Goal: Information Seeking & Learning: Learn about a topic

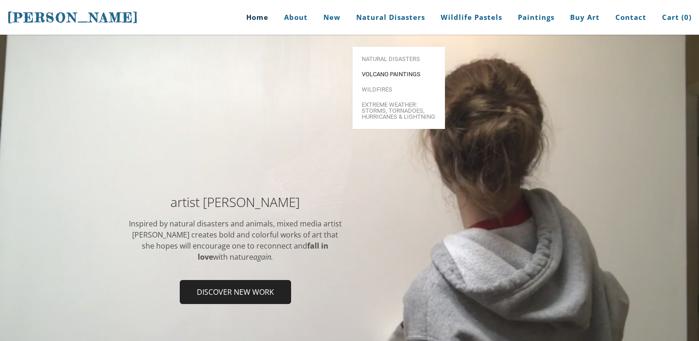
click at [393, 66] on link "Volcano paintings" at bounding box center [398, 73] width 92 height 15
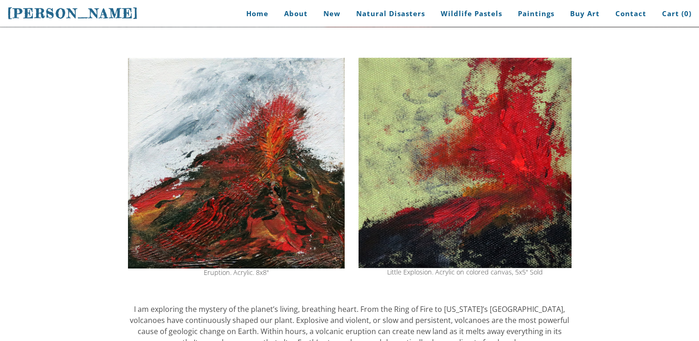
scroll to position [115, 0]
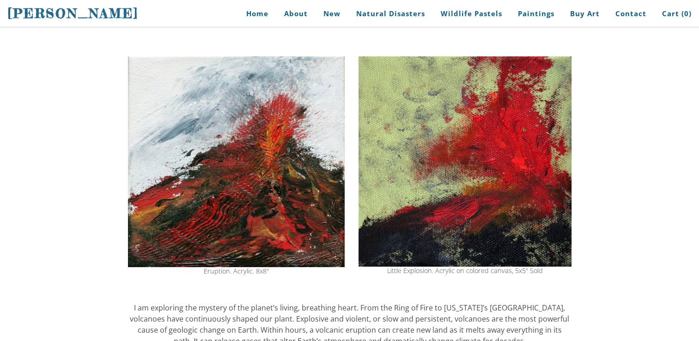
drag, startPoint x: 318, startPoint y: 340, endPoint x: 549, endPoint y: 91, distance: 340.1
click at [549, 91] on img at bounding box center [464, 161] width 213 height 210
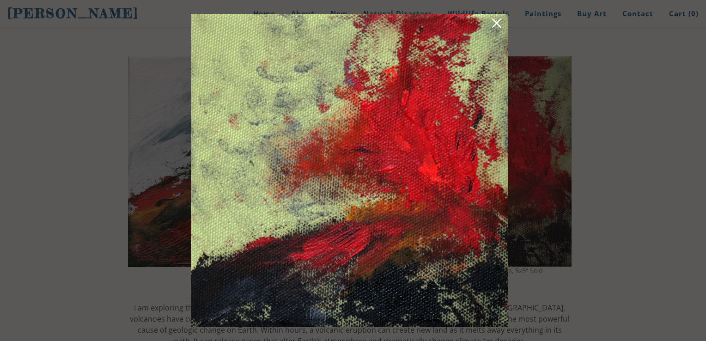
click at [497, 25] on link at bounding box center [496, 25] width 13 height 14
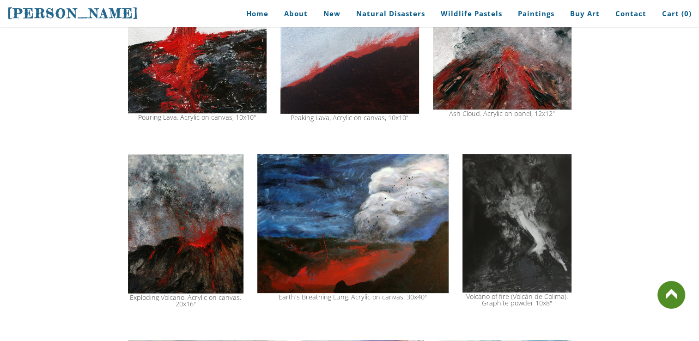
scroll to position [766, 0]
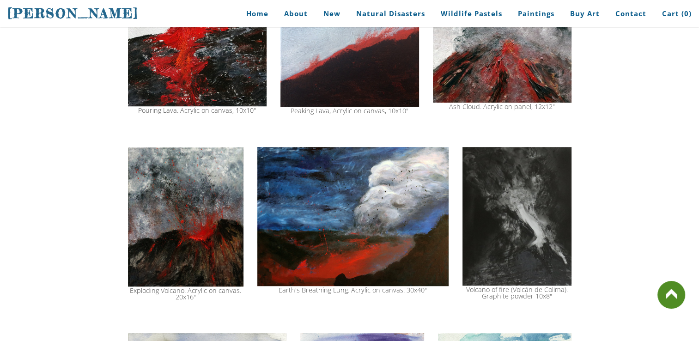
click at [438, 246] on img at bounding box center [352, 216] width 191 height 139
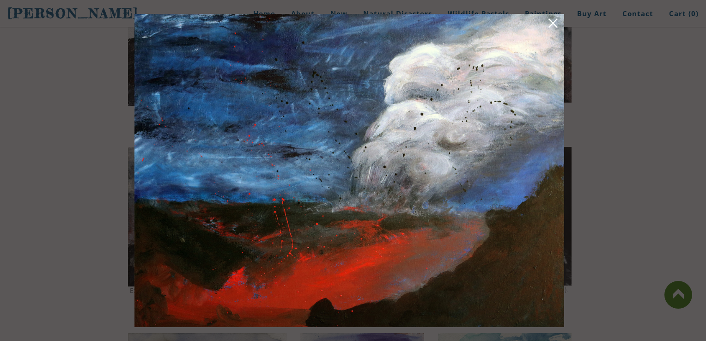
click at [554, 24] on link at bounding box center [552, 25] width 13 height 14
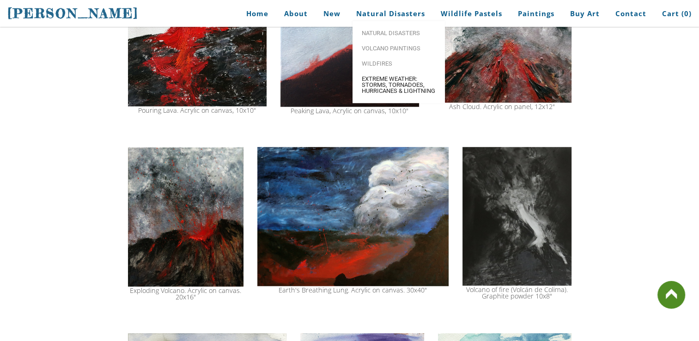
click at [388, 85] on span "Extreme Weather: Storms, Tornadoes, Hurricanes & Lightning" at bounding box center [399, 85] width 74 height 18
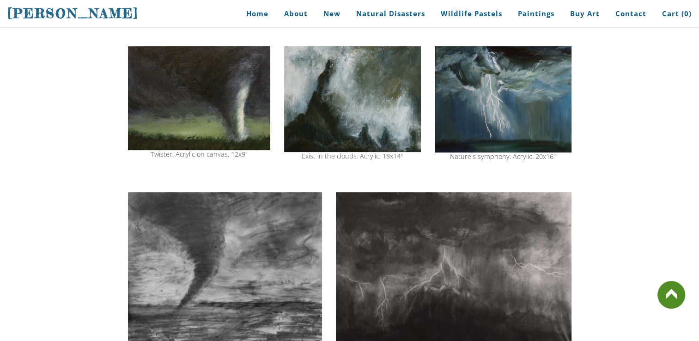
scroll to position [306, 0]
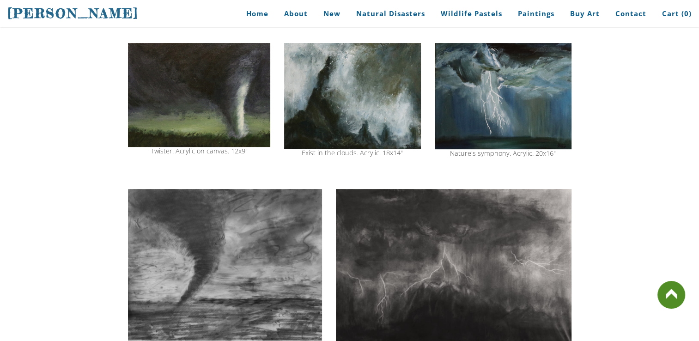
click at [485, 123] on img at bounding box center [502, 96] width 137 height 106
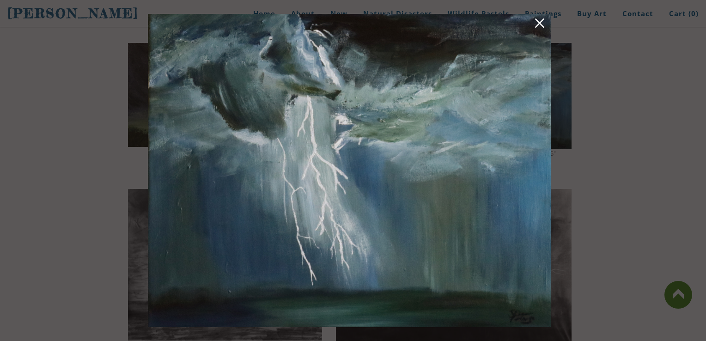
click at [541, 25] on link at bounding box center [539, 25] width 13 height 14
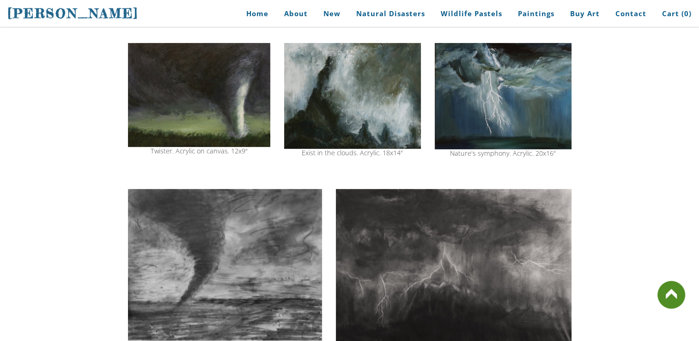
click at [241, 121] on img at bounding box center [199, 95] width 142 height 104
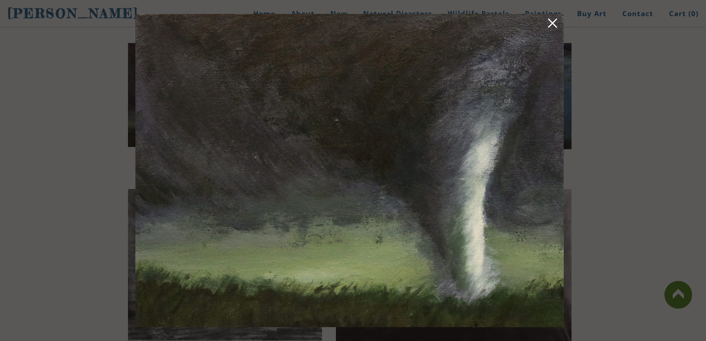
click at [549, 23] on link at bounding box center [552, 25] width 13 height 14
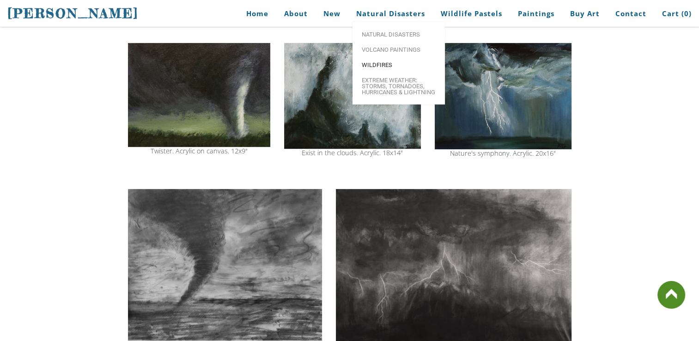
click at [379, 68] on span "Wildfires" at bounding box center [399, 65] width 74 height 6
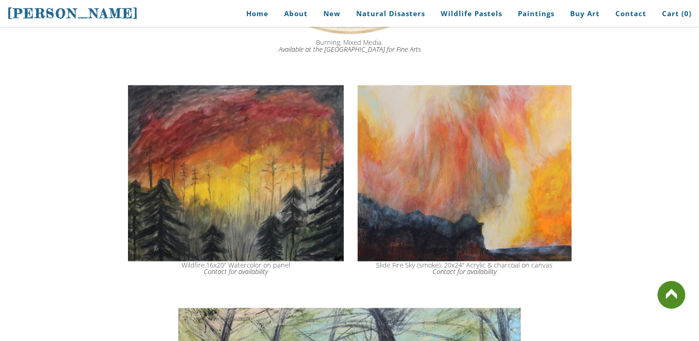
scroll to position [1229, 0]
